Goal: Entertainment & Leisure: Consume media (video, audio)

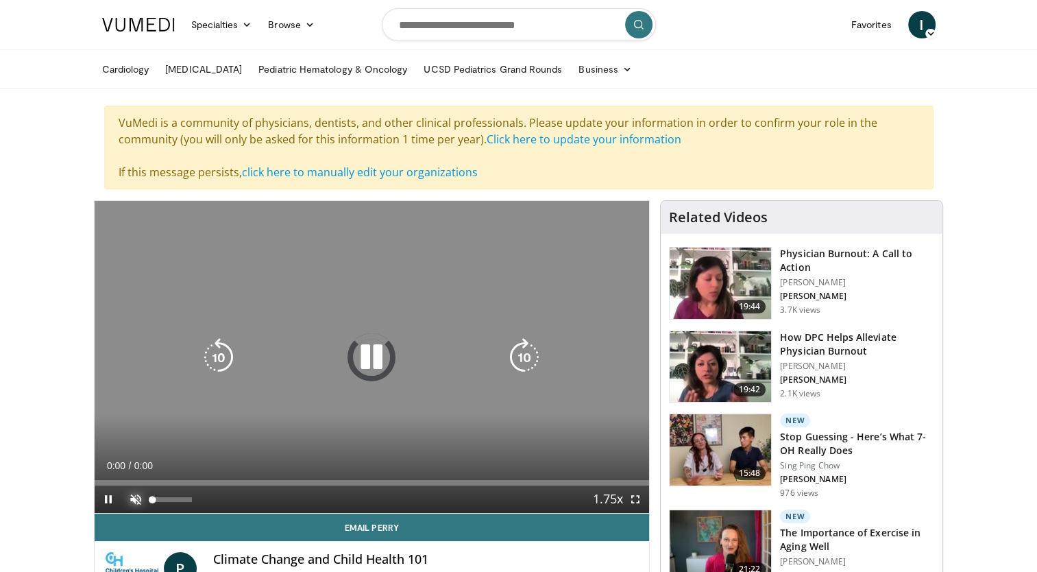
click at [134, 493] on span "Video Player" at bounding box center [135, 498] width 27 height 27
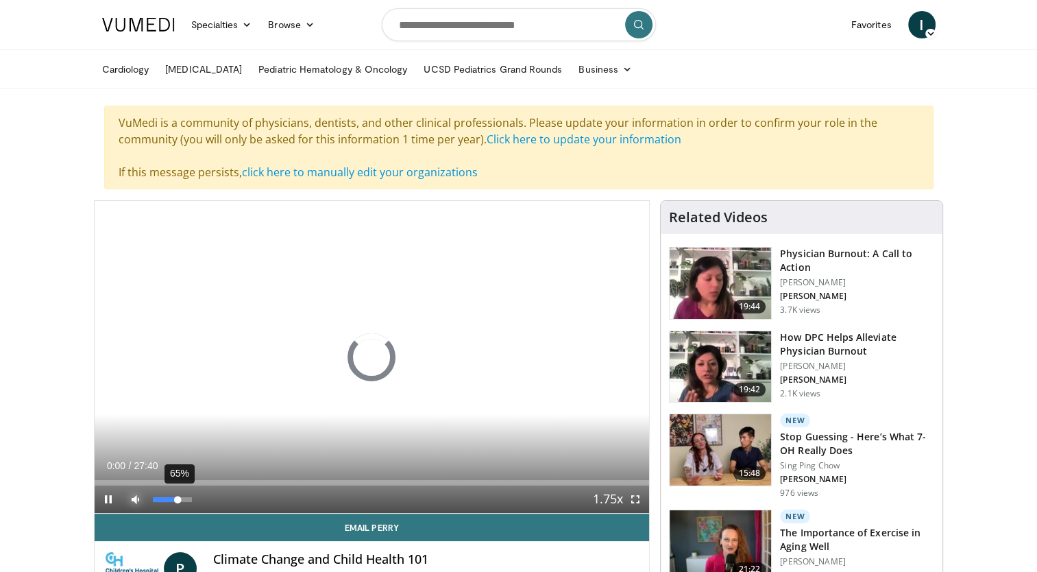
drag, startPoint x: 191, startPoint y: 496, endPoint x: 178, endPoint y: 494, distance: 13.3
click at [178, 494] on div "65%" at bounding box center [173, 498] width 48 height 27
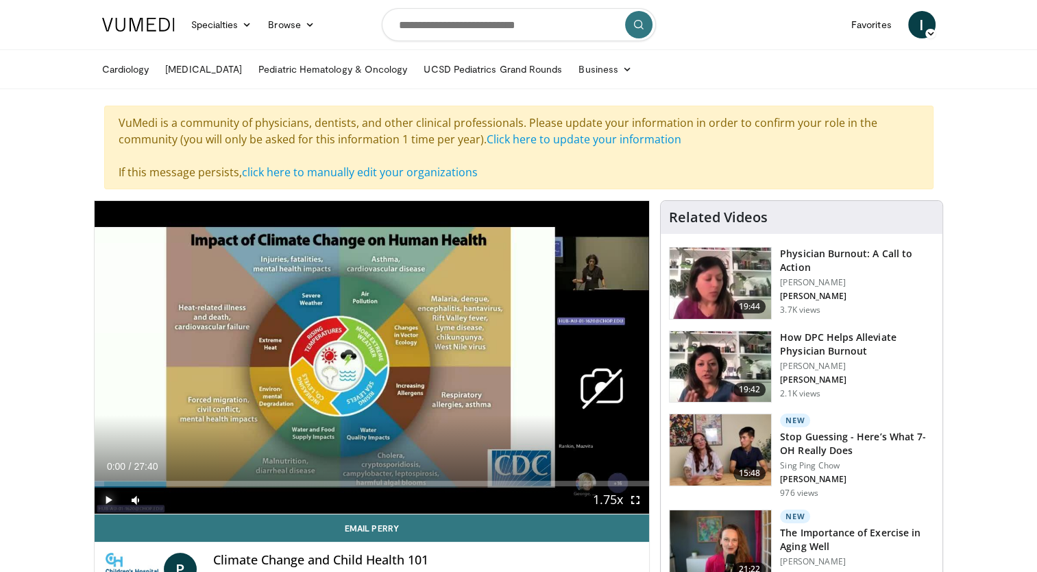
click at [110, 495] on span "Video Player" at bounding box center [108, 499] width 27 height 27
drag, startPoint x: 176, startPoint y: 500, endPoint x: 184, endPoint y: 500, distance: 7.5
click at [184, 500] on div "Volume Level" at bounding box center [169, 499] width 32 height 5
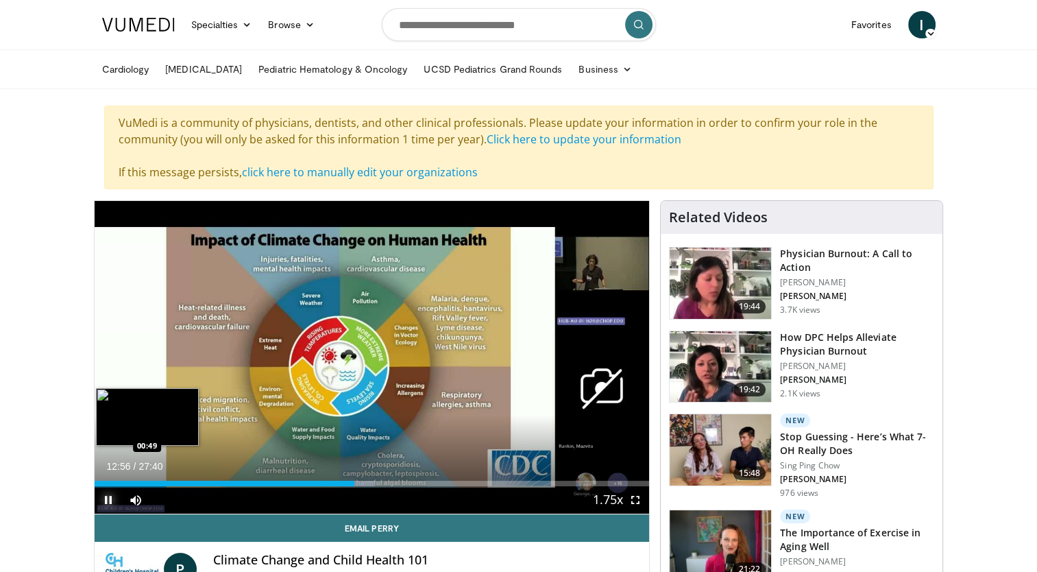
click at [110, 482] on div "Loaded : 50.60% 12:57 00:49" at bounding box center [372, 483] width 555 height 5
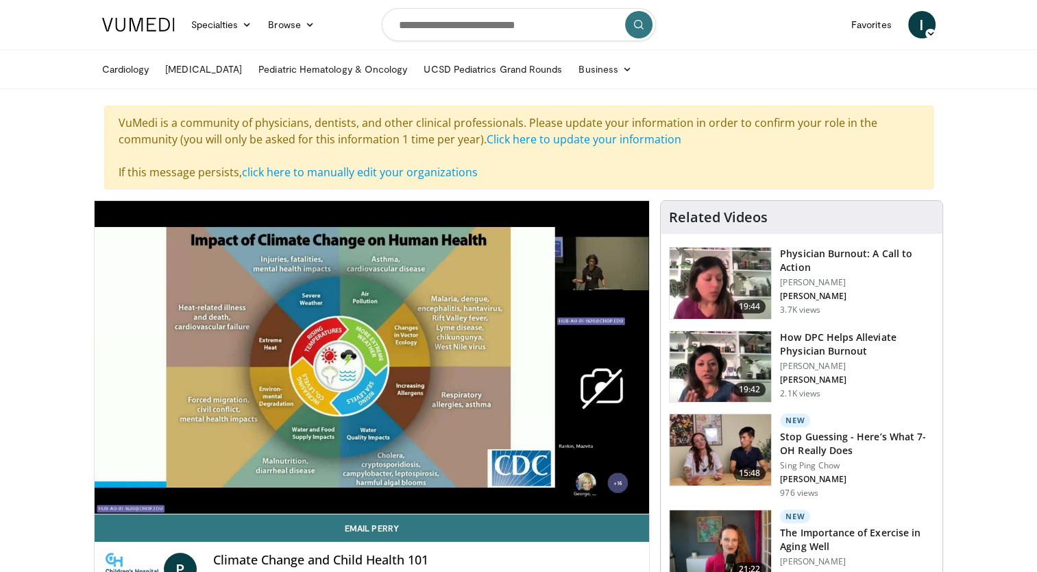
click at [102, 483] on div "10 seconds Tap to unmute" at bounding box center [372, 357] width 555 height 313
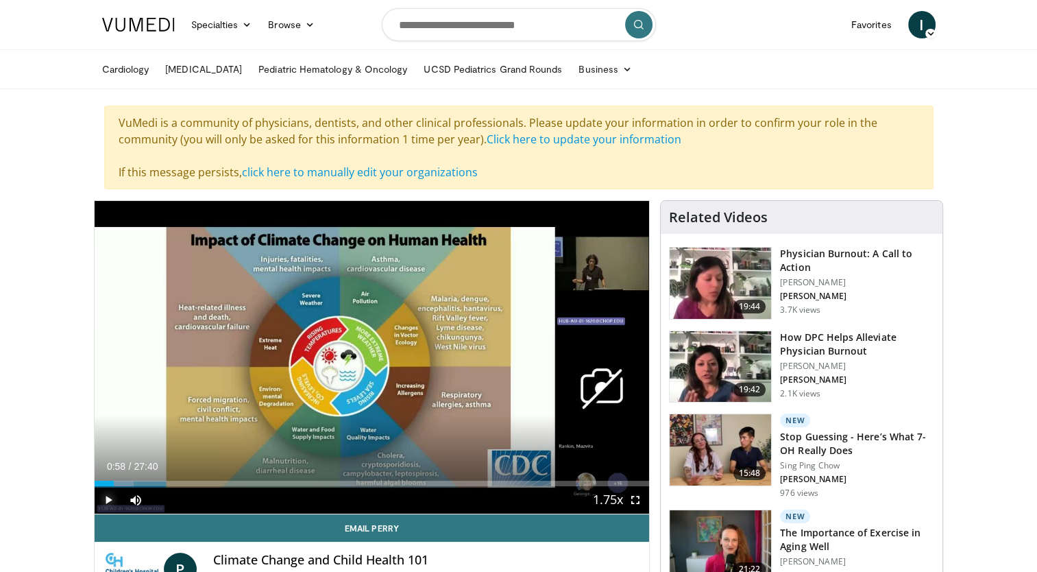
click at [110, 499] on span "Video Player" at bounding box center [108, 499] width 27 height 27
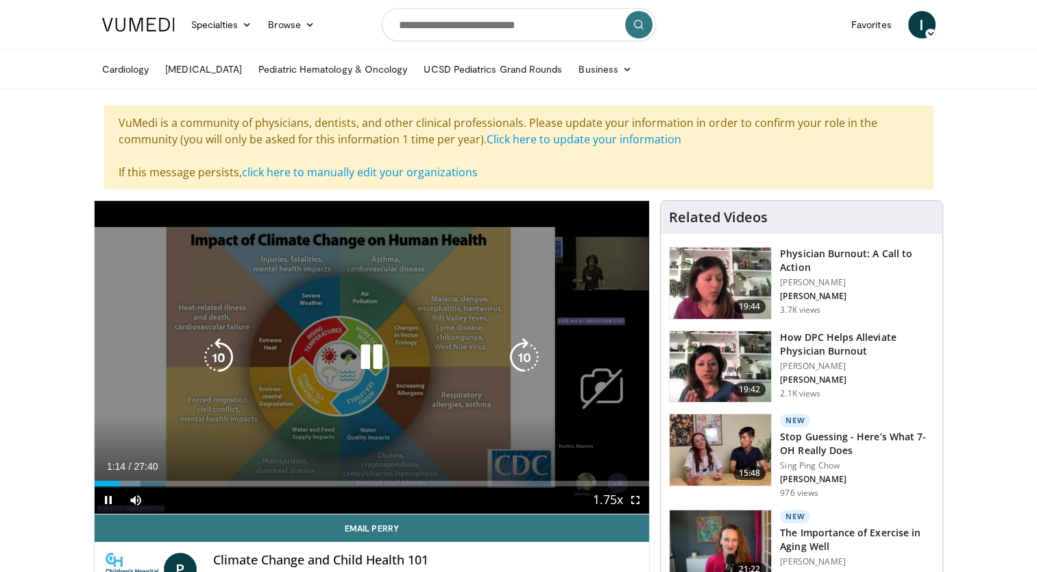
click at [616, 258] on div "10 seconds Tap to unmute" at bounding box center [372, 357] width 555 height 313
click at [616, 259] on div "10 seconds Tap to unmute" at bounding box center [372, 357] width 555 height 313
